Goal: Information Seeking & Learning: Learn about a topic

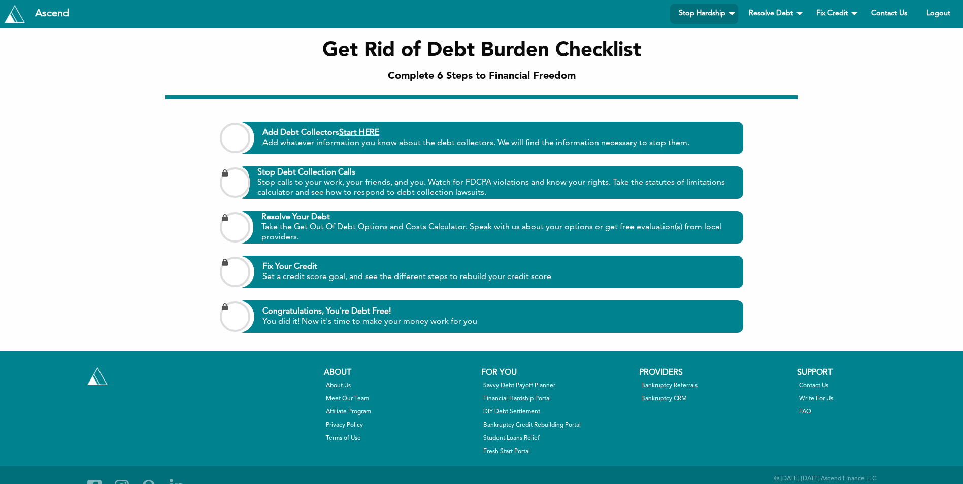
click at [291, 267] on b "Fix Your Credit" at bounding box center [290, 267] width 55 height 8
click at [290, 267] on b "Fix Your Credit" at bounding box center [290, 267] width 55 height 8
click at [293, 270] on b "Fix Your Credit" at bounding box center [290, 267] width 55 height 8
click at [235, 137] on input "Add Debt Collectors Start HERE Add whatever information you know about the debt…" at bounding box center [235, 138] width 30 height 30
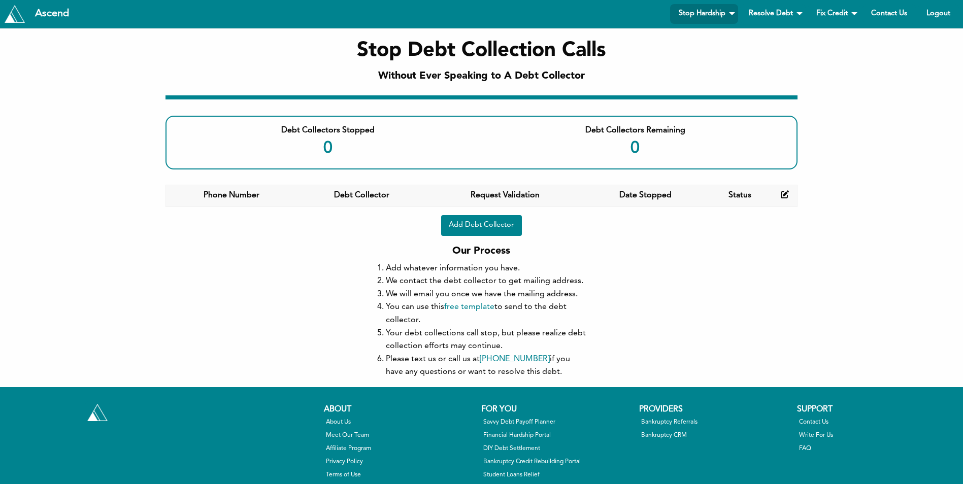
click at [786, 195] on icon at bounding box center [785, 194] width 8 height 8
click at [752, 197] on th "Status" at bounding box center [741, 196] width 66 height 22
click at [737, 197] on th "Status" at bounding box center [741, 196] width 66 height 22
click at [736, 197] on th "Status" at bounding box center [741, 196] width 66 height 22
click at [846, 33] on link "Credit Rebuilding" at bounding box center [858, 34] width 101 height 20
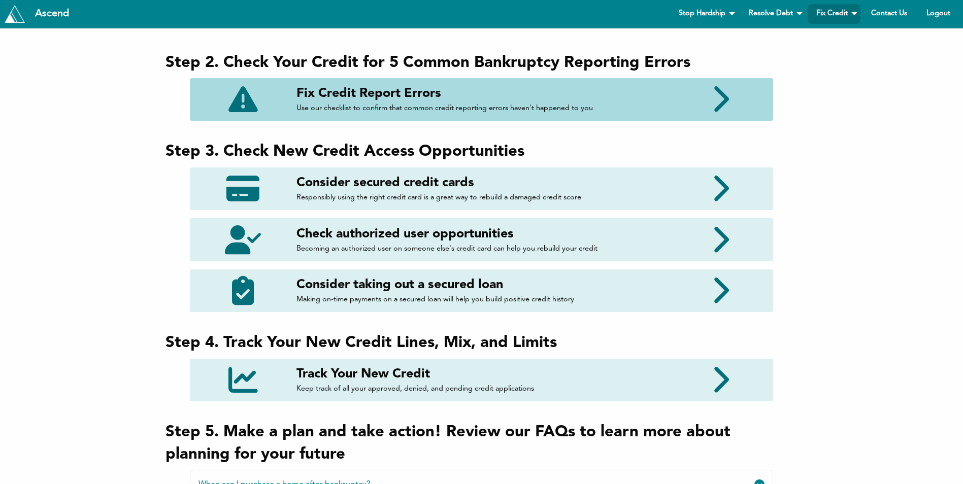
scroll to position [457, 0]
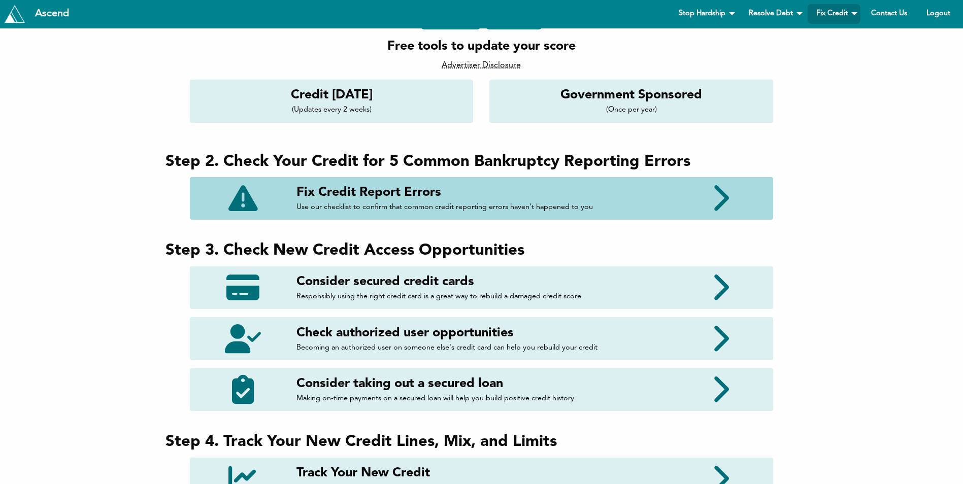
click at [716, 198] on div at bounding box center [720, 198] width 90 height 29
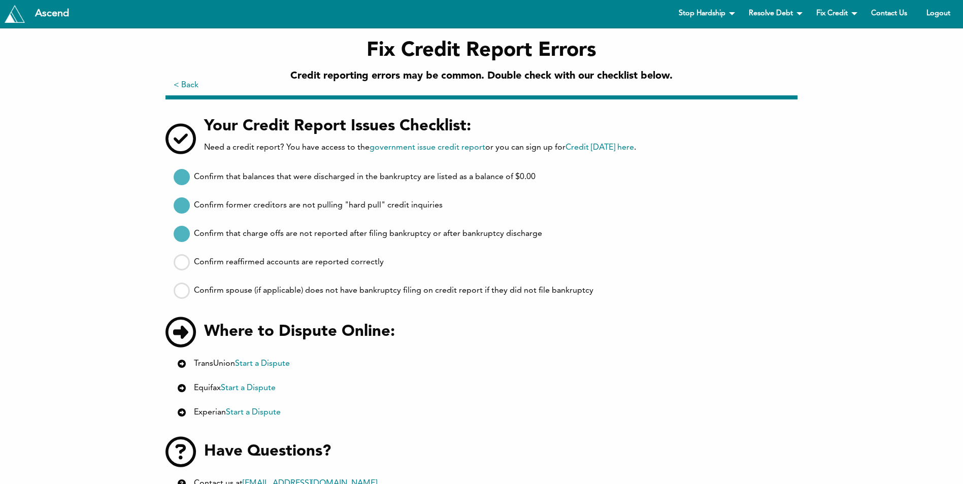
click at [186, 235] on icon at bounding box center [182, 234] width 16 height 16
click at [0, 0] on input "Confirm that charge offs are not reported after filing bankruptcy or after bank…" at bounding box center [0, 0] width 0 height 0
checkbox input "false"
click at [183, 211] on icon at bounding box center [182, 206] width 16 height 16
click at [0, 0] on input "Confirm former creditors are not pulling "hard pull" credit inquiries" at bounding box center [0, 0] width 0 height 0
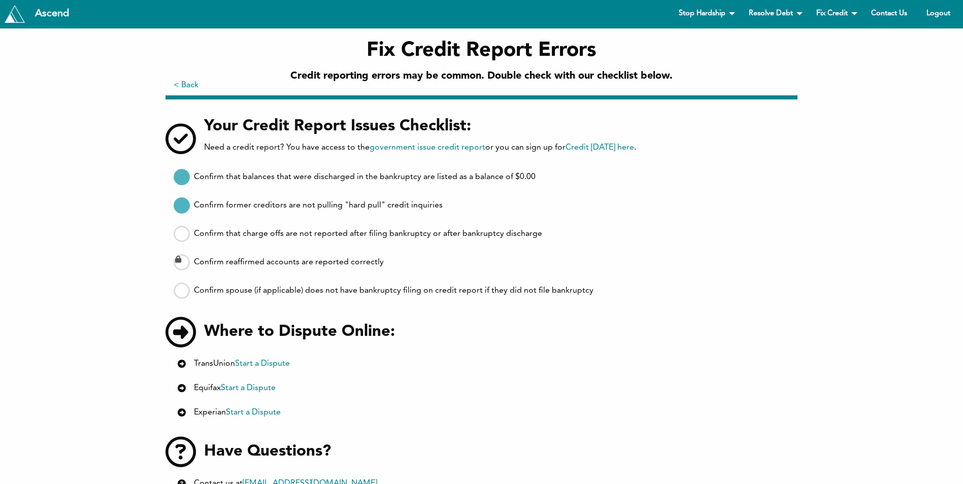
checkbox input "false"
click at [179, 174] on icon at bounding box center [182, 177] width 16 height 16
click at [0, 0] on input "Confirm that balances that were discharged in the bankruptcy are listed as a ba…" at bounding box center [0, 0] width 0 height 0
checkbox input "false"
